Goal: Transaction & Acquisition: Purchase product/service

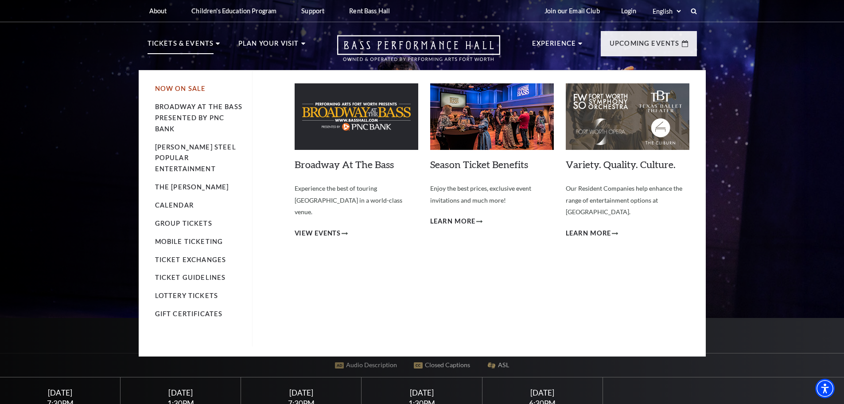
click at [175, 86] on link "Now On Sale" at bounding box center [180, 89] width 51 height 8
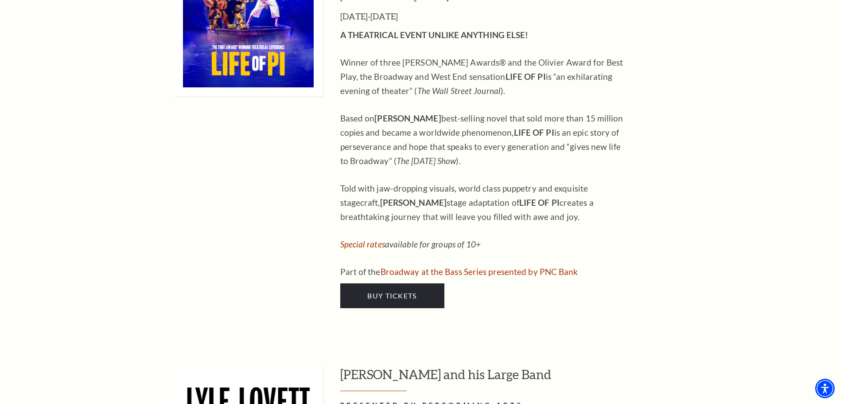
scroll to position [975, 0]
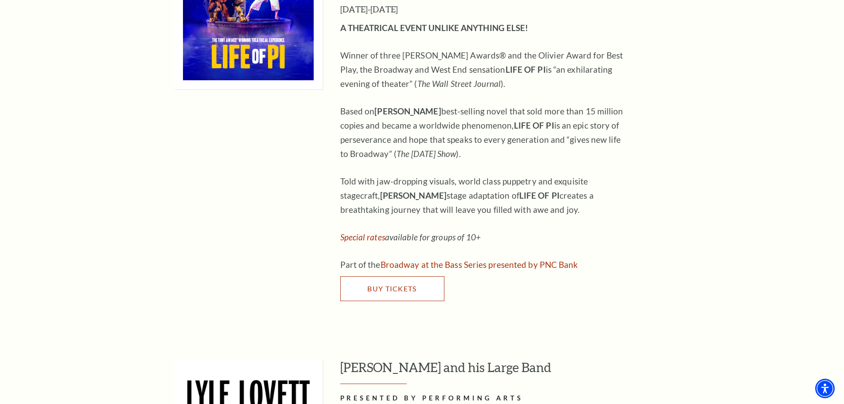
click at [411, 284] on span "Buy Tickets" at bounding box center [391, 288] width 49 height 8
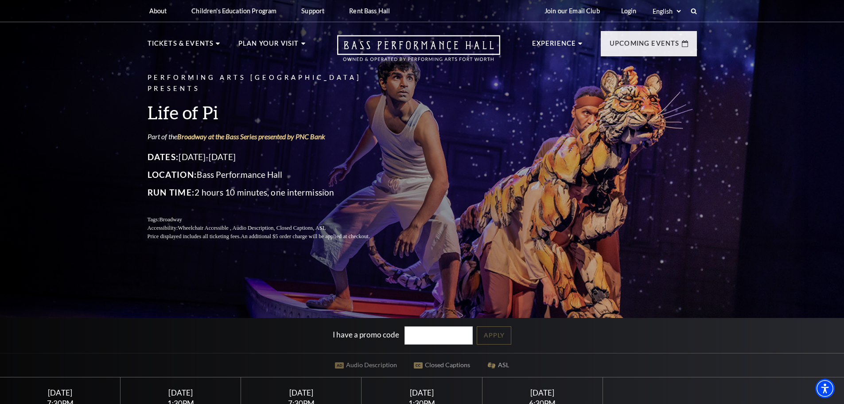
click at [758, 195] on div "Performing Arts Fort Worth Presents Life of Pi Part of the Broadway at the Bass…" at bounding box center [422, 233] width 844 height 477
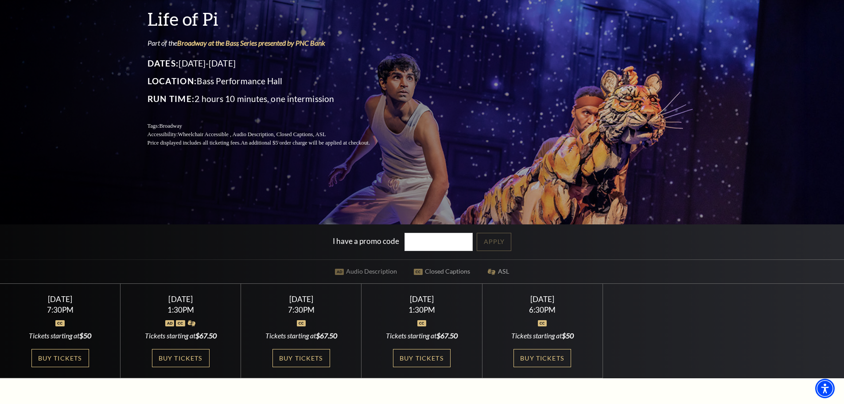
scroll to position [177, 0]
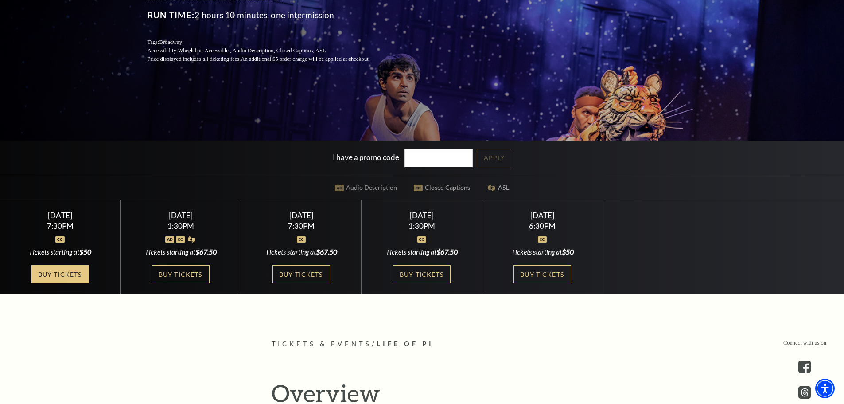
click at [42, 271] on link "Buy Tickets" at bounding box center [60, 274] width 58 height 18
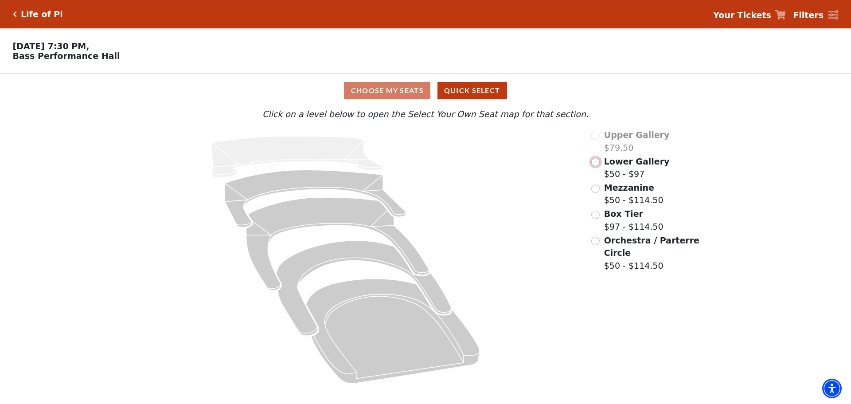
click at [594, 164] on input "Lower Gallery$50 - $97\a" at bounding box center [595, 162] width 8 height 8
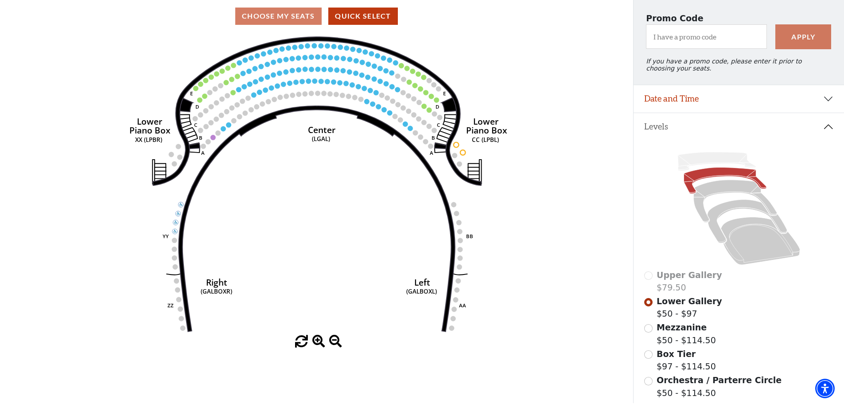
scroll to position [130, 0]
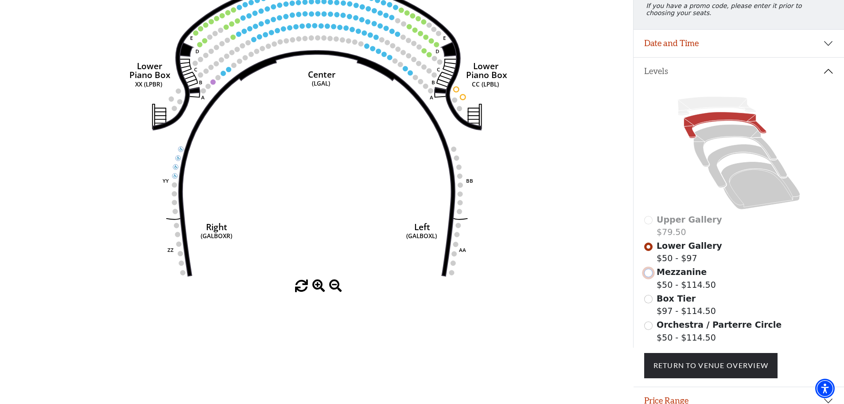
click at [651, 277] on input "Mezzanine$50 - $114.50\a" at bounding box center [648, 273] width 8 height 8
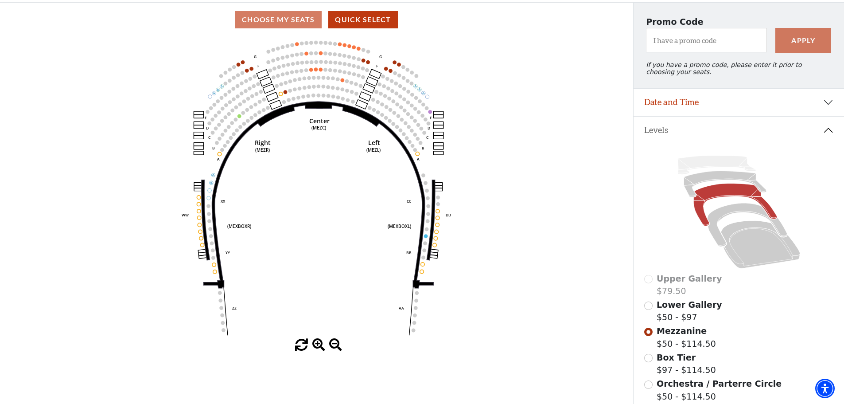
scroll to position [86, 0]
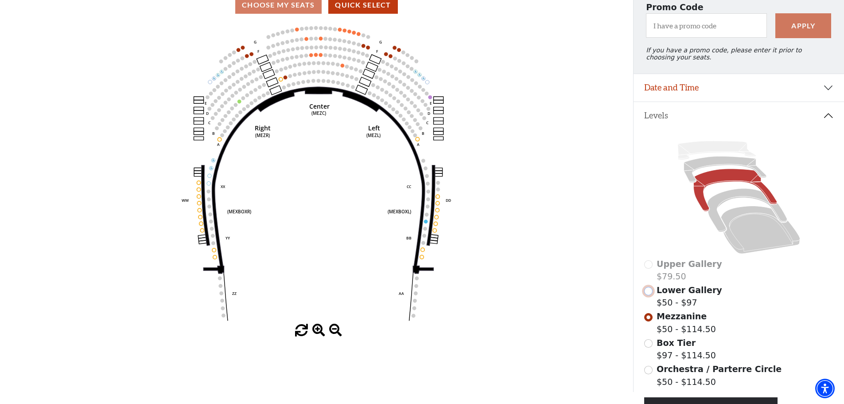
click at [650, 295] on input "Lower Gallery$50 - $97\a" at bounding box center [648, 291] width 8 height 8
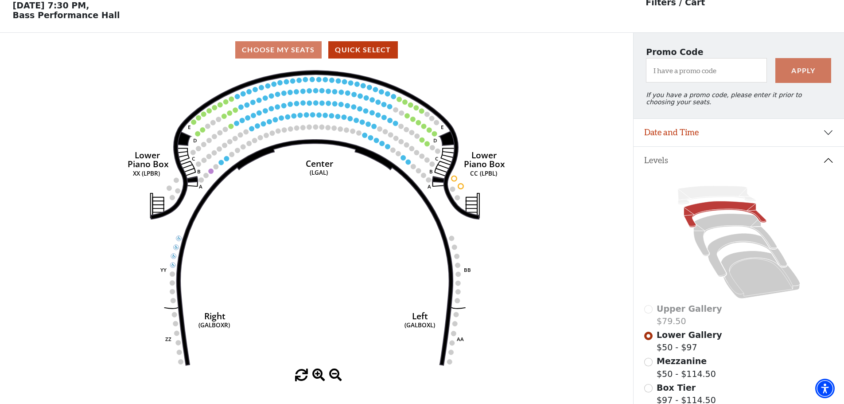
scroll to position [41, 0]
click at [649, 366] on input "Mezzanine$50 - $114.50\a" at bounding box center [648, 361] width 8 height 8
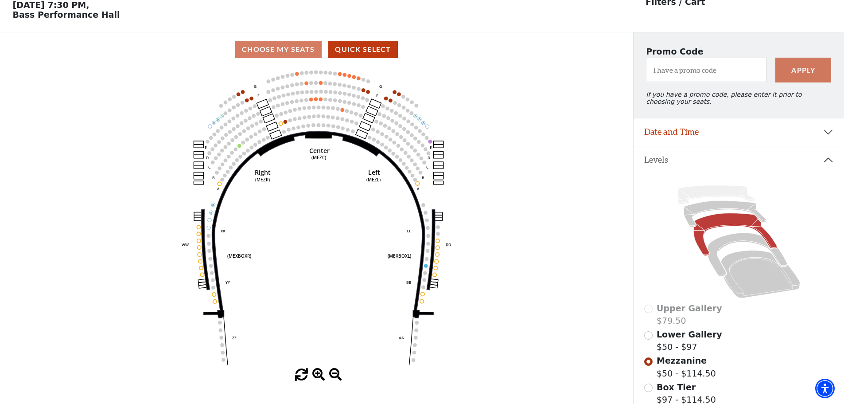
scroll to position [86, 0]
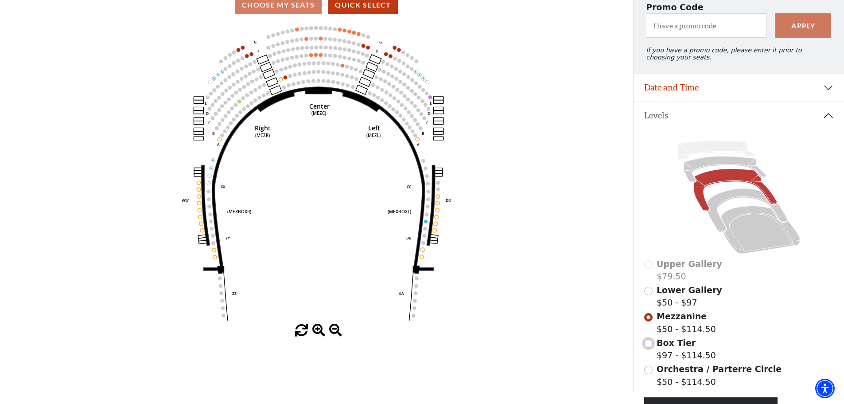
click at [648, 347] on input "Box Tier$97 - $114.50\a" at bounding box center [648, 343] width 8 height 8
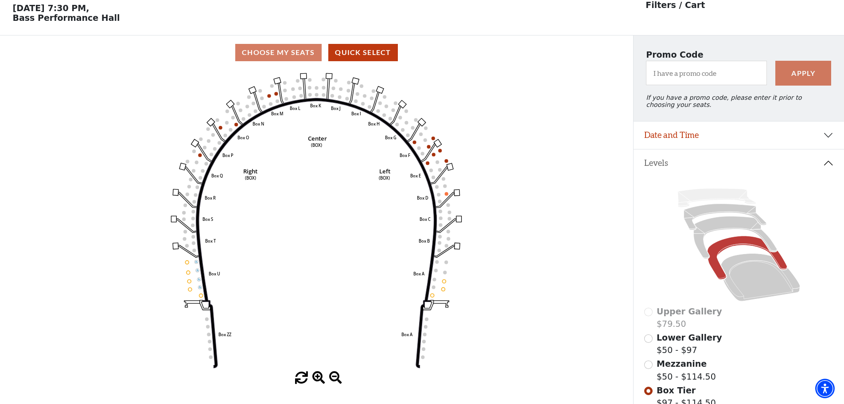
scroll to position [41, 0]
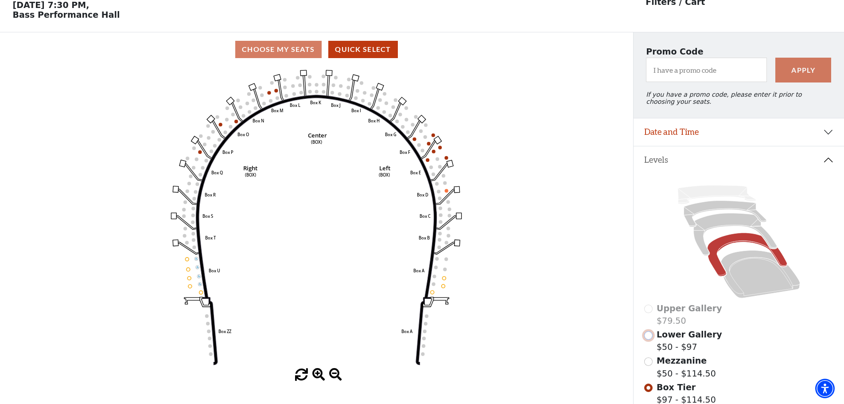
click at [648, 339] on input "Lower Gallery$50 - $97\a" at bounding box center [648, 335] width 8 height 8
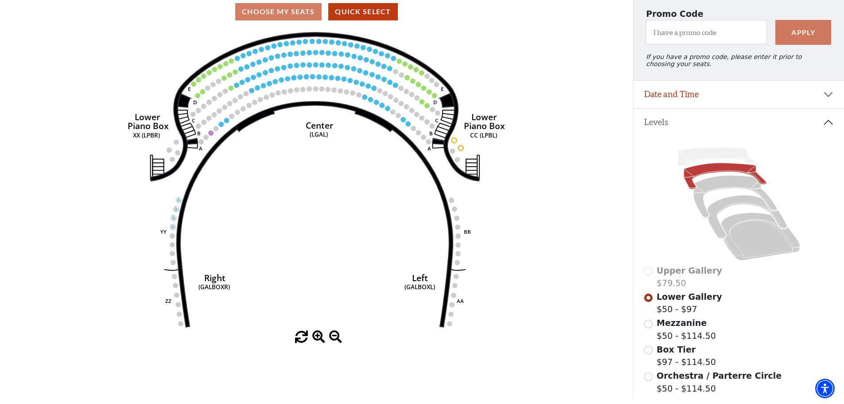
scroll to position [174, 0]
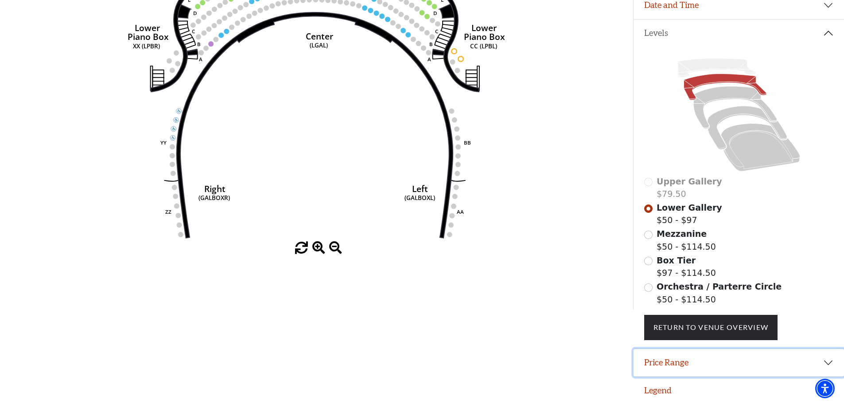
click at [708, 367] on button "Price Range" at bounding box center [739, 362] width 211 height 27
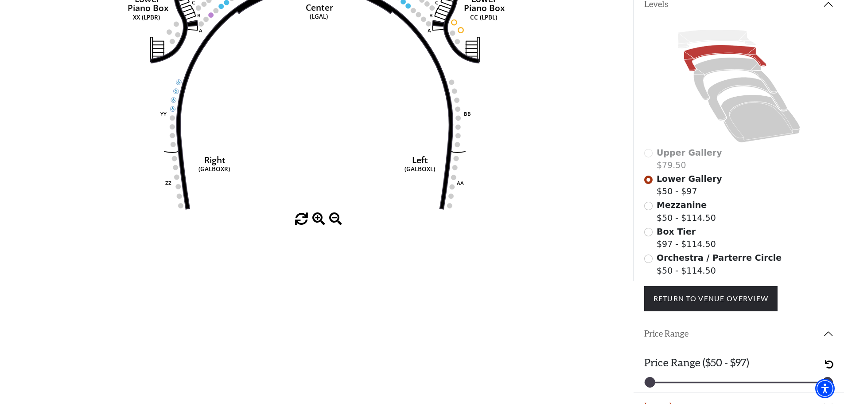
scroll to position [218, 0]
